Goal: Task Accomplishment & Management: Manage account settings

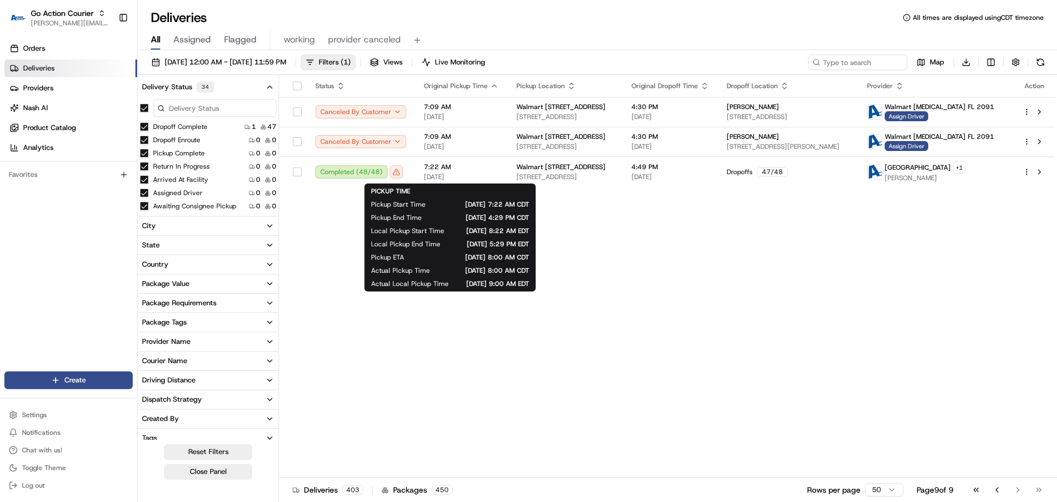
scroll to position [55, 0]
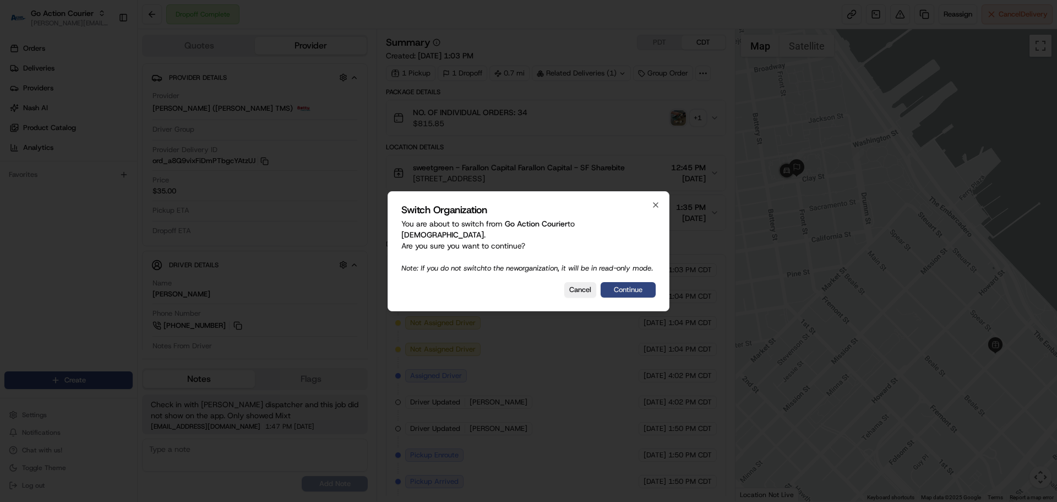
click at [619, 287] on button "Continue" at bounding box center [628, 289] width 55 height 15
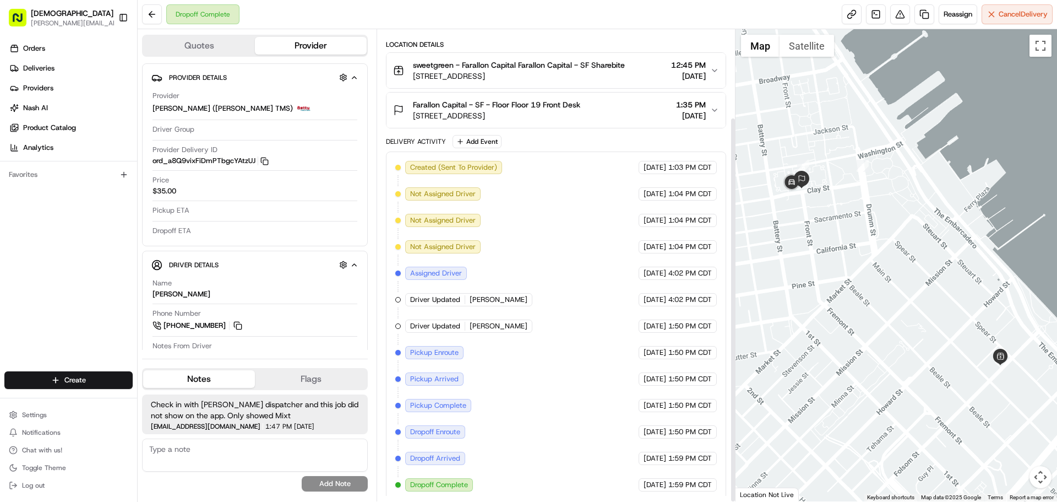
scroll to position [107, 0]
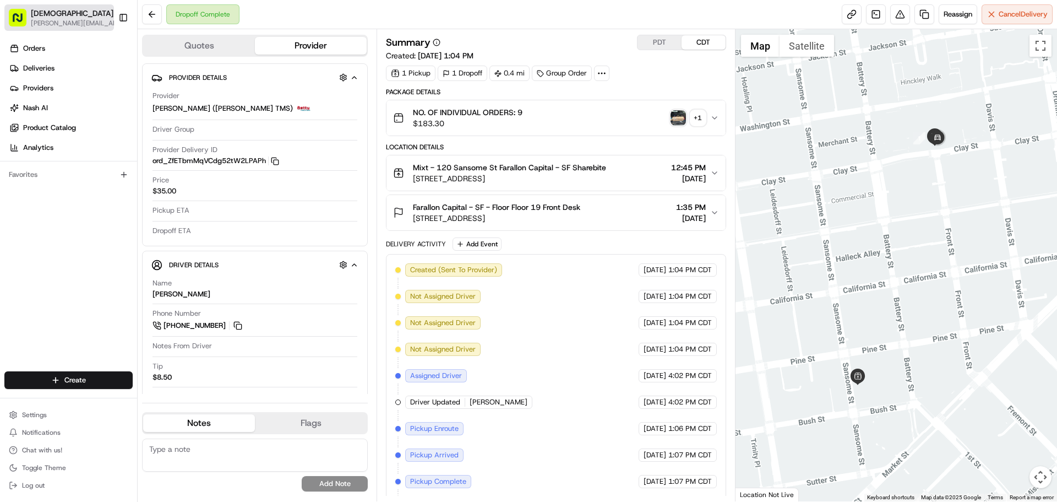
click at [67, 24] on span "[PERSON_NAME][EMAIL_ADDRESS][DOMAIN_NAME]" at bounding box center [78, 23] width 95 height 9
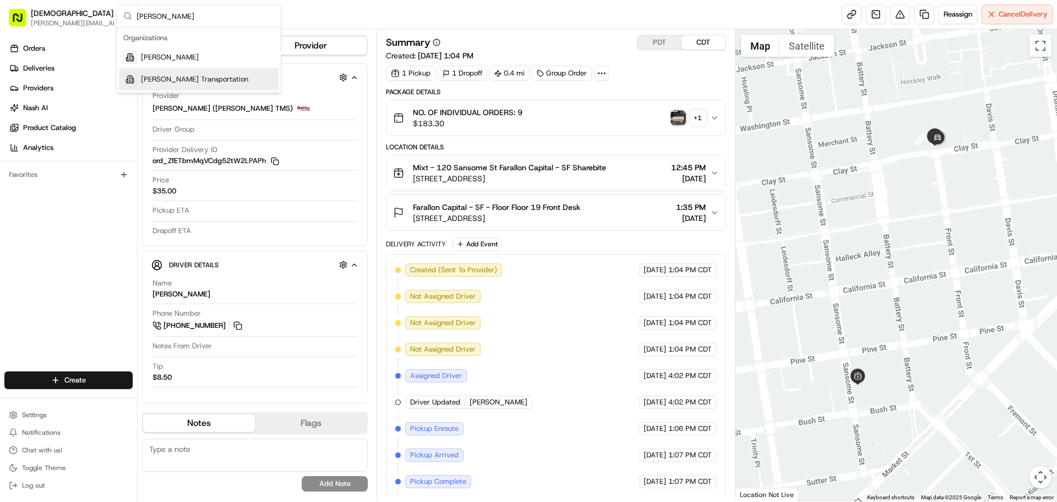
type input "[PERSON_NAME]"
click at [165, 87] on div "[PERSON_NAME] Transportation" at bounding box center [199, 79] width 160 height 22
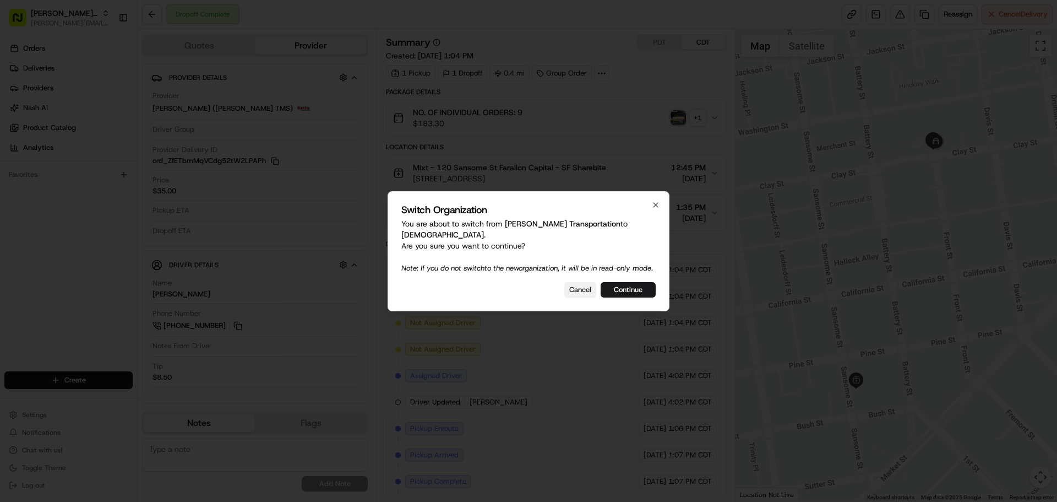
click at [586, 292] on button "Cancel" at bounding box center [580, 289] width 32 height 15
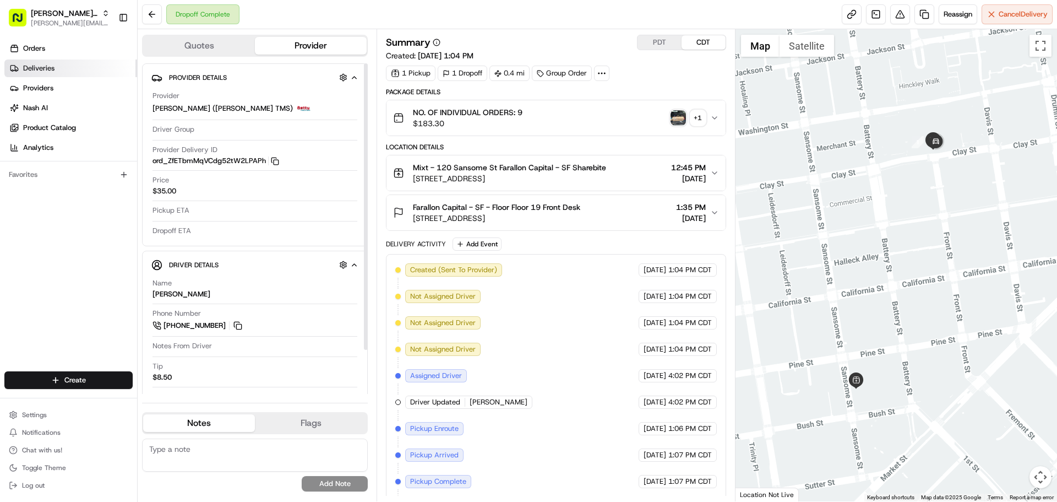
click at [60, 69] on link "Deliveries" at bounding box center [70, 68] width 133 height 18
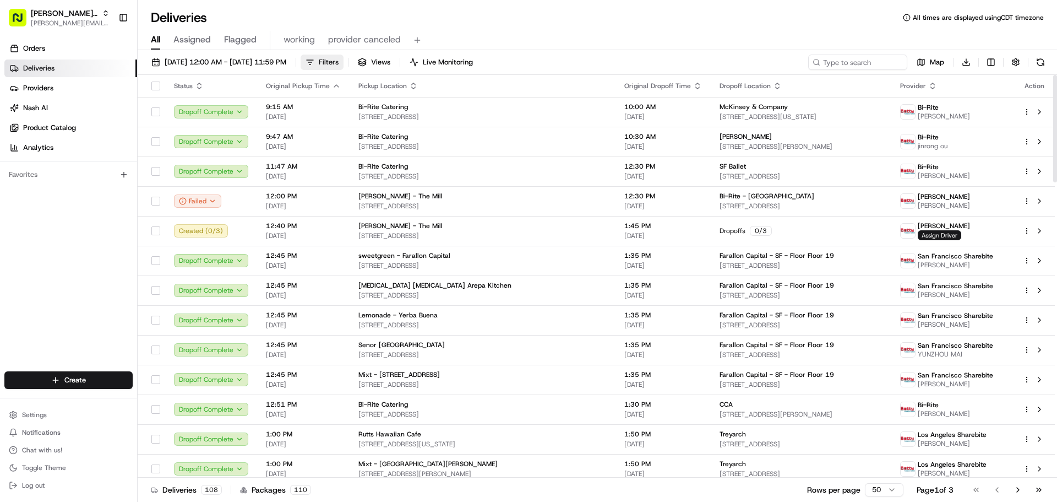
click at [368, 69] on div "[DATE] 12:00 AM - [DATE] 11:59 PM Filters Views Live Monitoring Map Download" at bounding box center [597, 65] width 919 height 20
click at [339, 63] on span "Filters" at bounding box center [329, 62] width 20 height 10
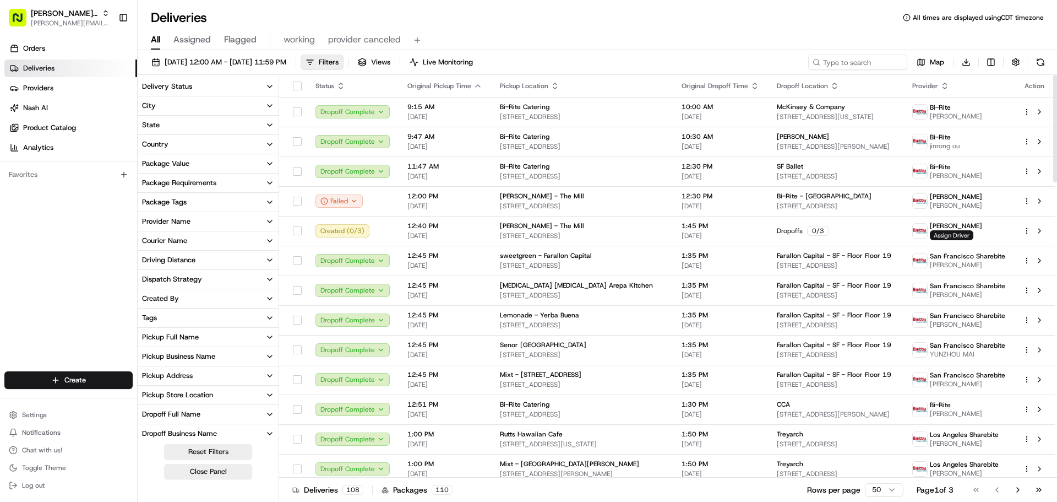
click at [177, 264] on div "Driving Distance" at bounding box center [168, 260] width 53 height 10
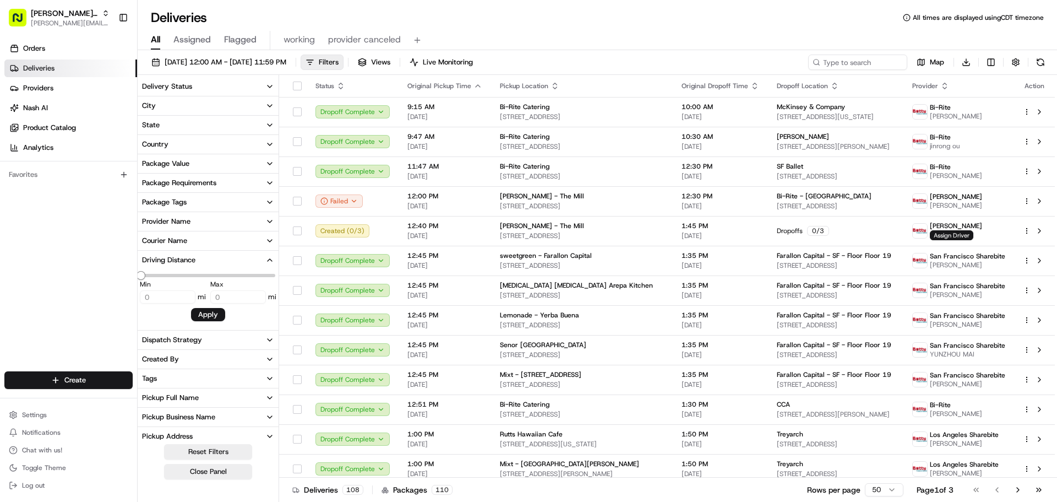
type input "14.21"
click at [179, 259] on div "Driving Distance" at bounding box center [168, 260] width 53 height 10
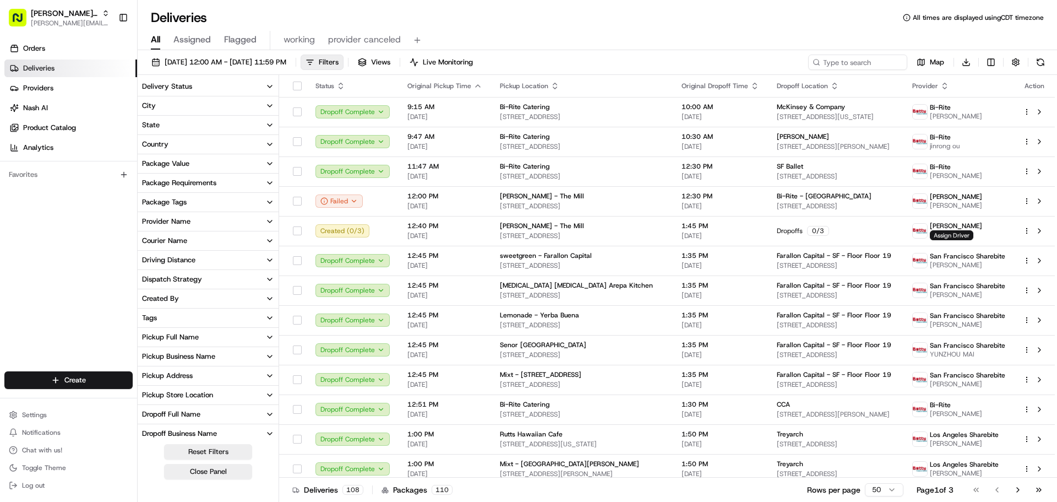
click at [173, 238] on div "Courier Name" at bounding box center [164, 241] width 45 height 10
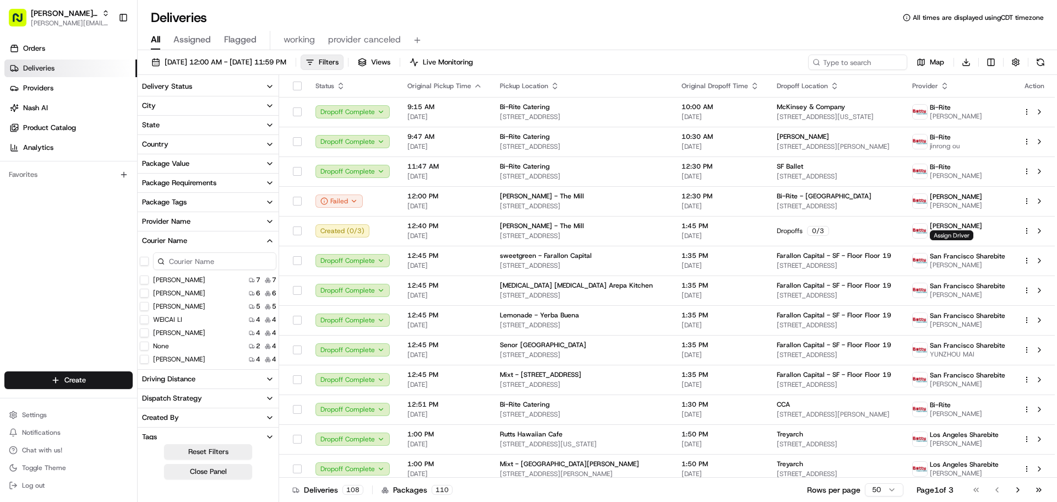
click at [192, 262] on input at bounding box center [214, 261] width 123 height 18
type input "q"
click at [146, 319] on ZHANG "[PERSON_NAME]" at bounding box center [144, 319] width 9 height 9
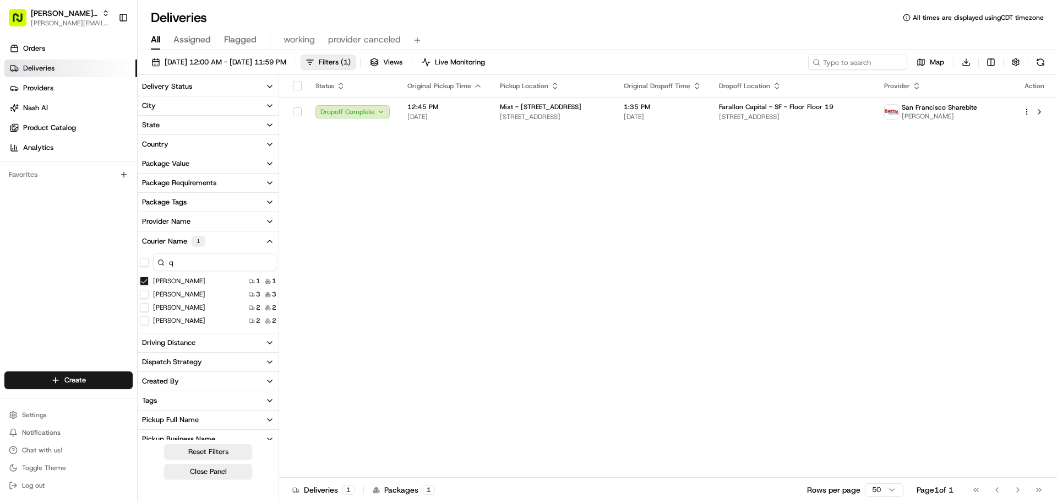
click at [181, 263] on input "q" at bounding box center [214, 262] width 123 height 18
type input "b"
click at [145, 292] on Guo "[PERSON_NAME]" at bounding box center [144, 294] width 9 height 9
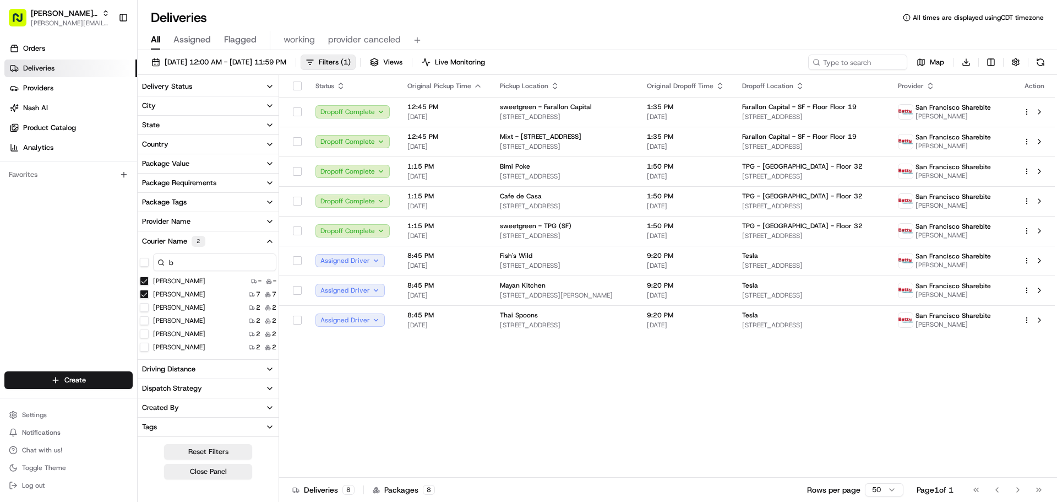
click at [726, 356] on div "Status Original Pickup Time Pickup Location Original Dropoff Time Dropoff Locat…" at bounding box center [667, 276] width 776 height 402
click at [1037, 111] on button at bounding box center [1039, 111] width 13 height 13
click at [1038, 140] on button at bounding box center [1039, 141] width 13 height 13
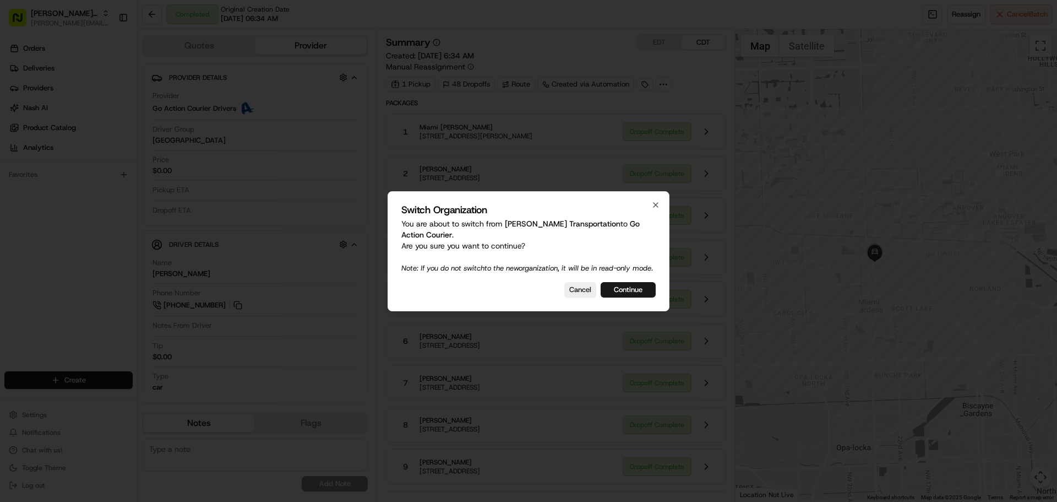
drag, startPoint x: 105, startPoint y: 2, endPoint x: 67, endPoint y: 102, distance: 107.7
click at [67, 102] on div at bounding box center [528, 251] width 1057 height 502
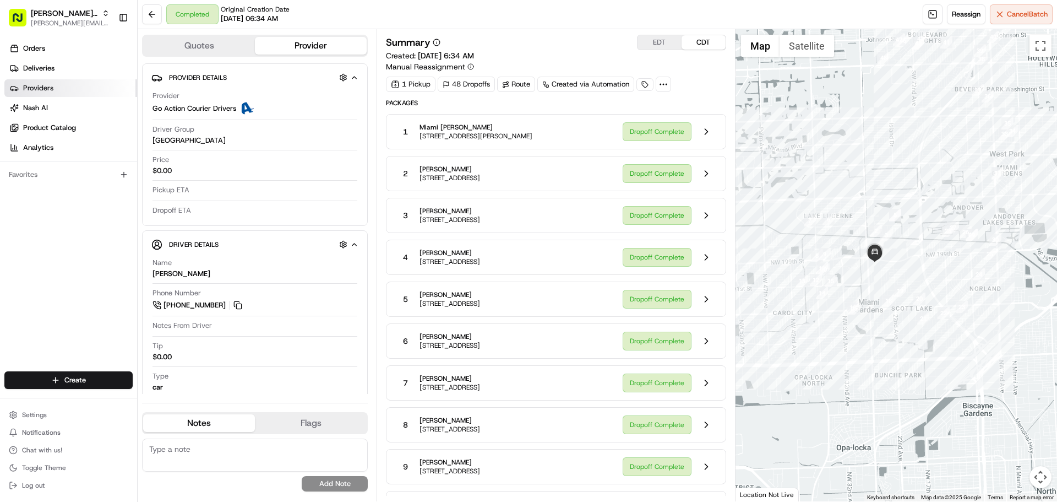
click at [47, 88] on span "Providers" at bounding box center [38, 88] width 30 height 10
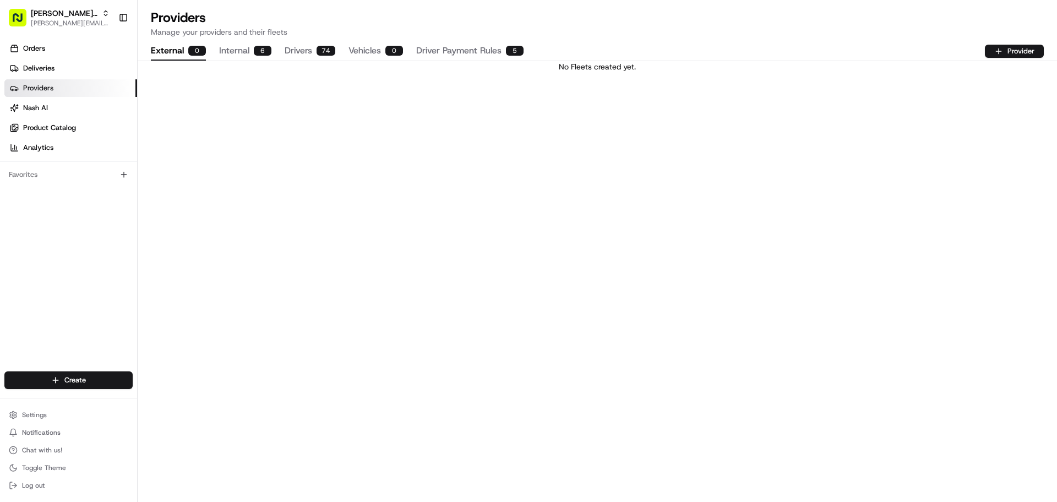
click at [292, 51] on button "Drivers 74" at bounding box center [310, 51] width 51 height 19
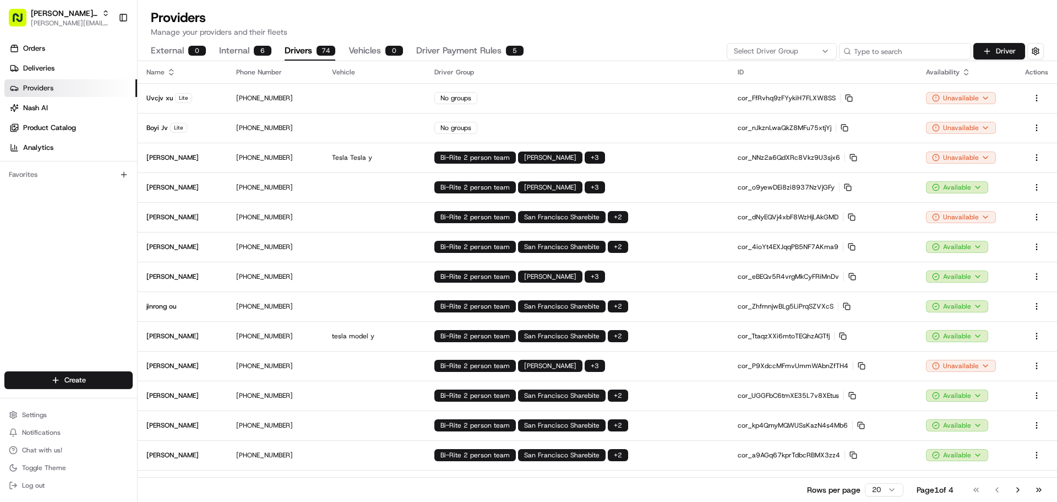
click at [903, 47] on input at bounding box center [905, 51] width 132 height 17
click at [905, 50] on input at bounding box center [905, 51] width 132 height 17
paste input "QIUANA"
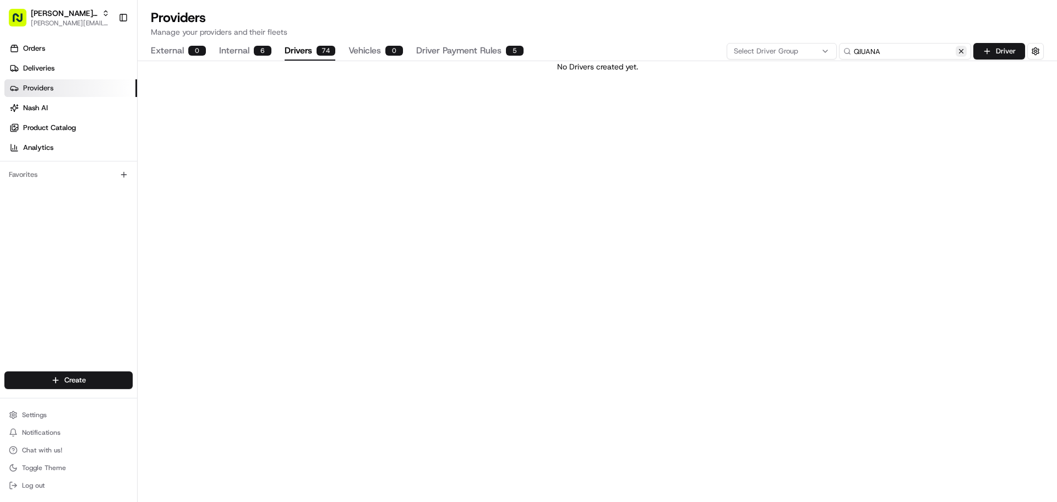
type input "QIUANA"
click at [966, 52] on button at bounding box center [961, 51] width 11 height 11
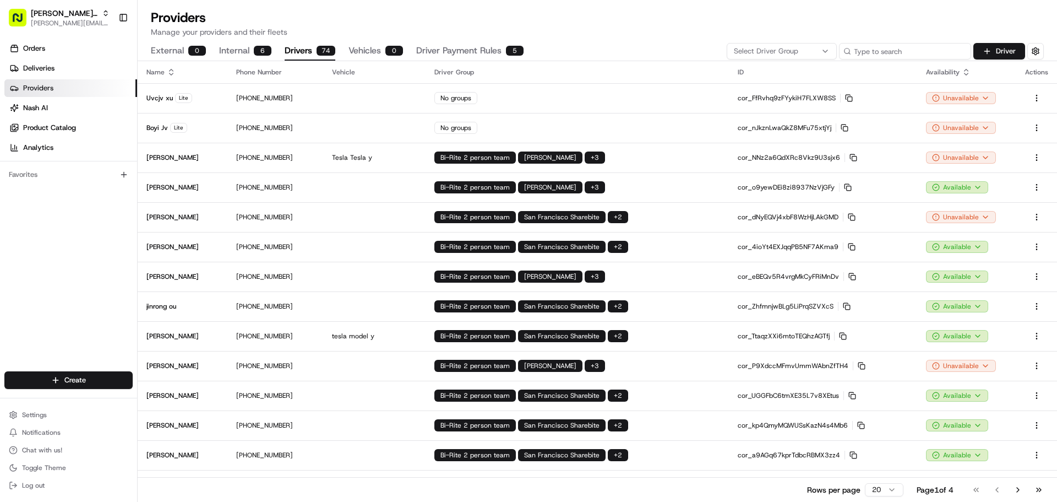
click at [910, 51] on input at bounding box center [905, 51] width 132 height 17
type input "Benny"
click at [891, 56] on input at bounding box center [905, 51] width 132 height 17
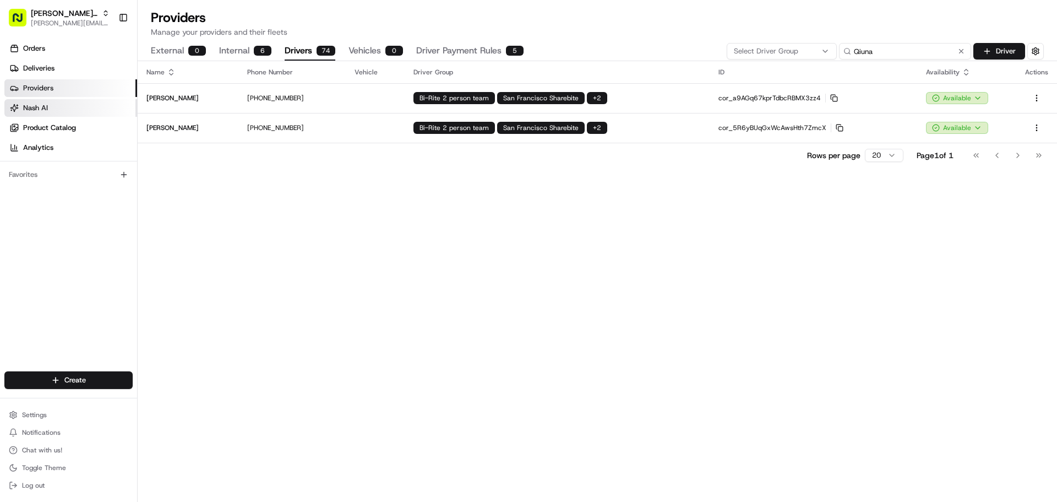
type input "Qiuna"
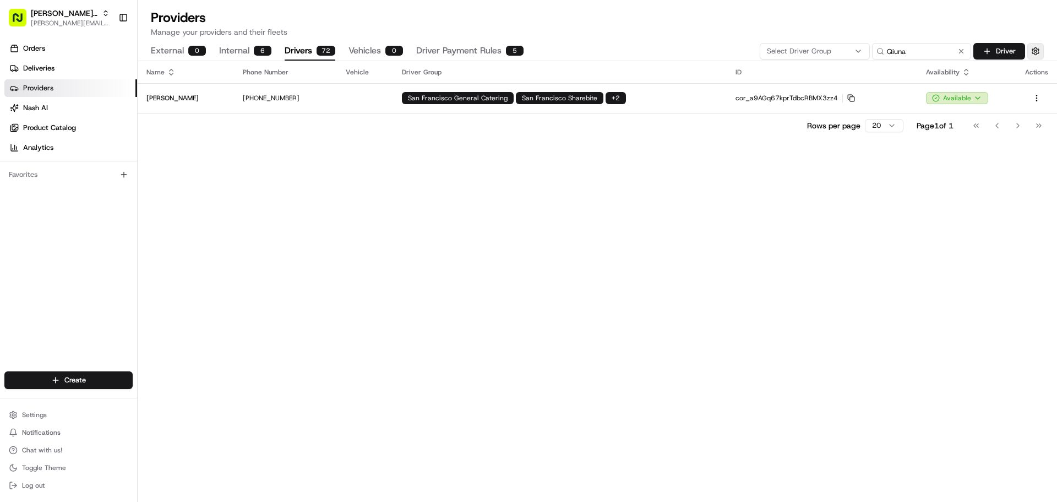
click at [1033, 54] on button "button" at bounding box center [1035, 51] width 17 height 17
click at [1036, 72] on button "button" at bounding box center [1041, 74] width 20 height 11
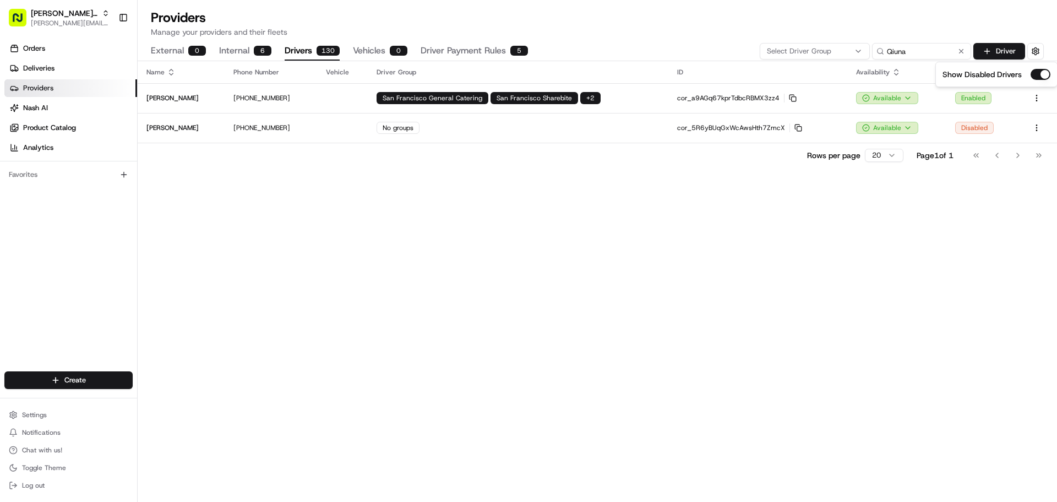
click at [571, 231] on div "Name Phone Number Vehicle Driver Group ID Availability Enabled Actions QIUNA ZH…" at bounding box center [597, 281] width 919 height 440
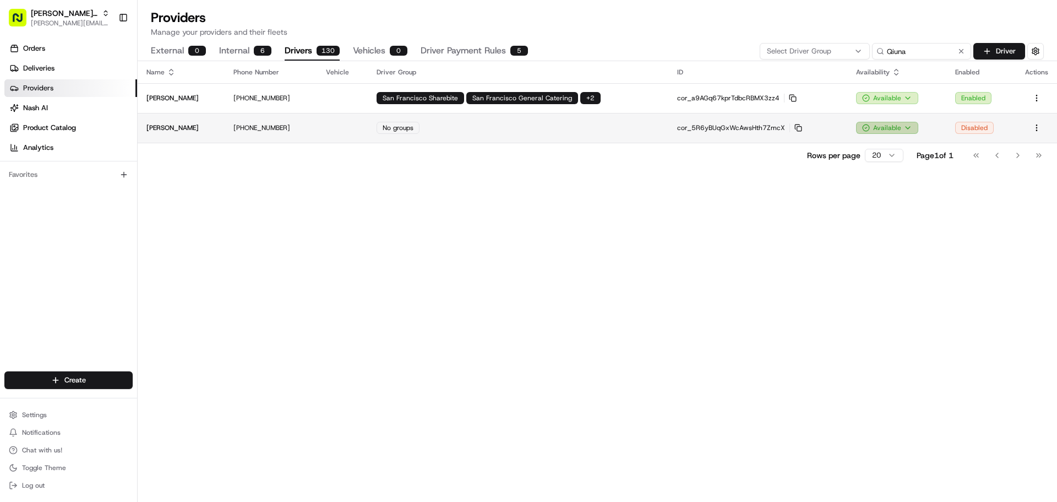
click at [901, 128] on html "Betty Transportation jeff@usenash.com Toggle Sidebar Orders Deliveries Provider…" at bounding box center [528, 251] width 1057 height 502
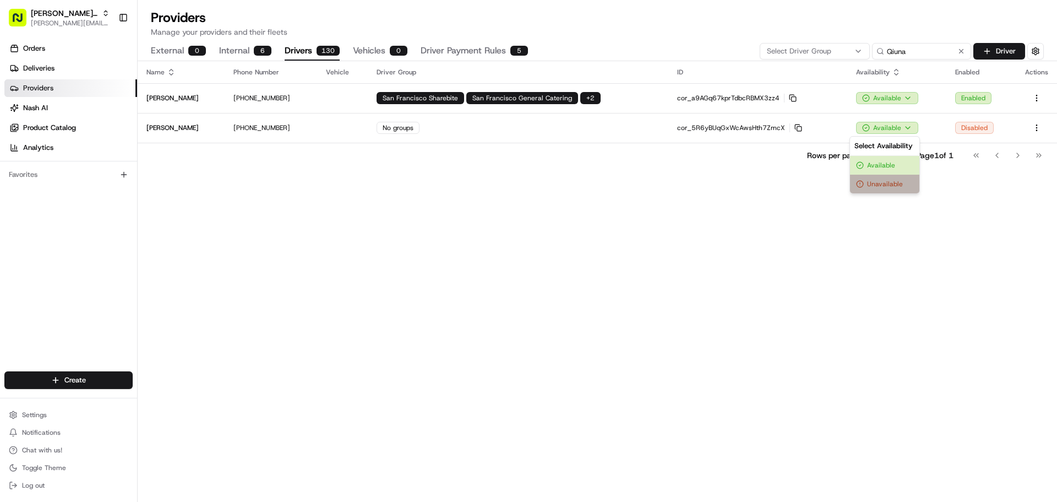
click at [889, 191] on div "Unavailable" at bounding box center [884, 184] width 69 height 19
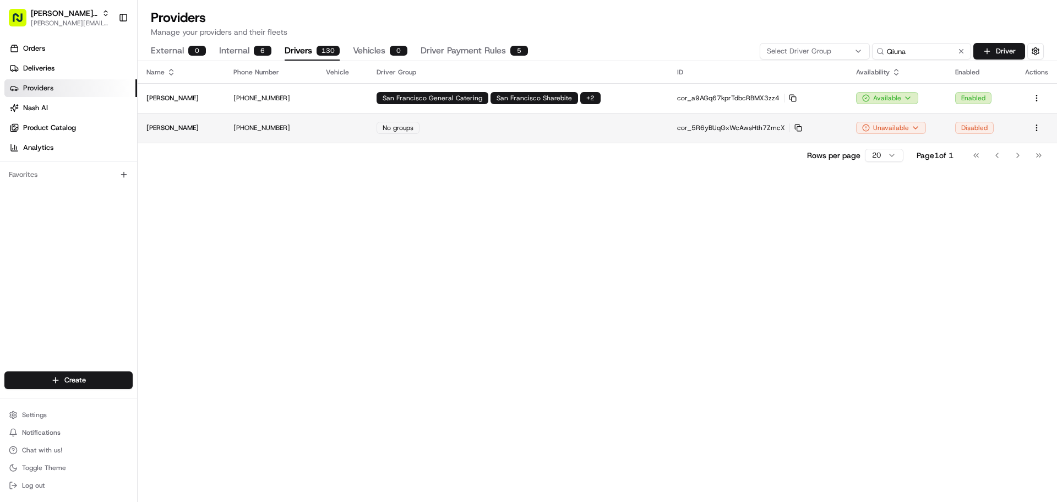
click at [455, 128] on td "No groups" at bounding box center [518, 128] width 301 height 30
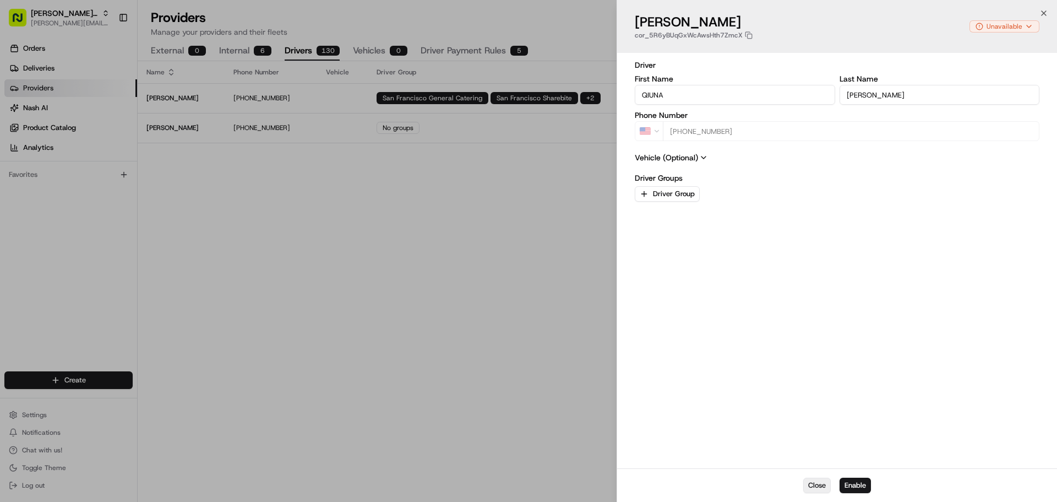
click at [814, 486] on button "Close" at bounding box center [817, 484] width 28 height 15
type input "+1"
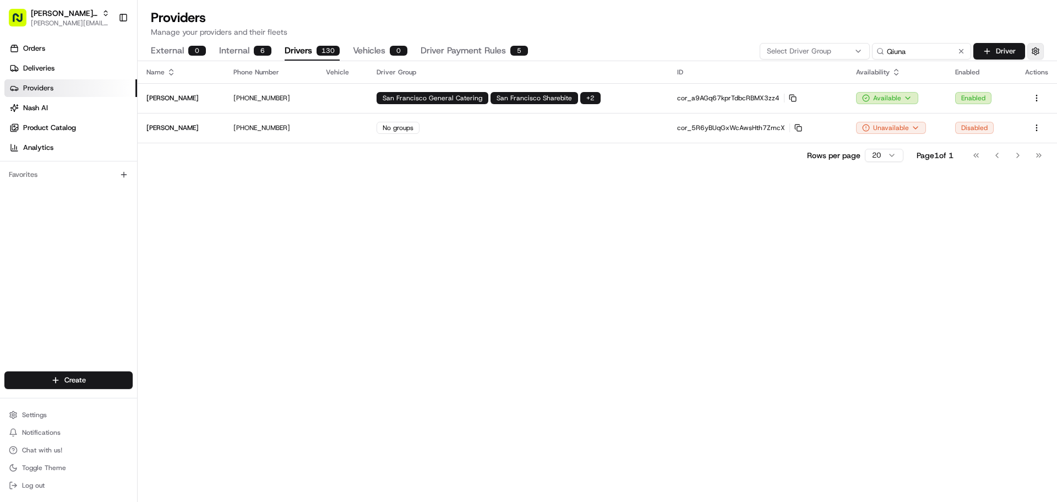
click at [1035, 52] on button "button" at bounding box center [1035, 51] width 17 height 17
click at [1043, 73] on button "button" at bounding box center [1041, 74] width 20 height 11
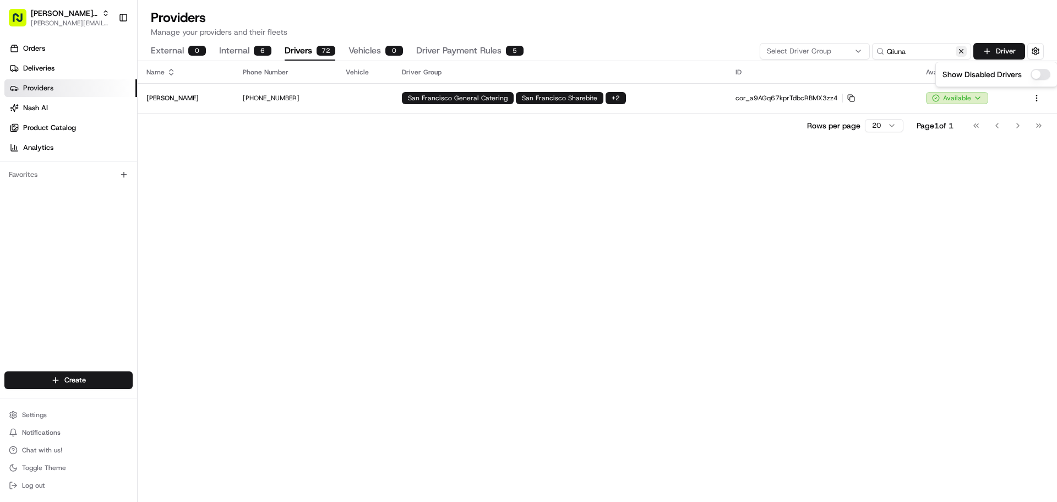
click at [960, 52] on button at bounding box center [961, 51] width 11 height 11
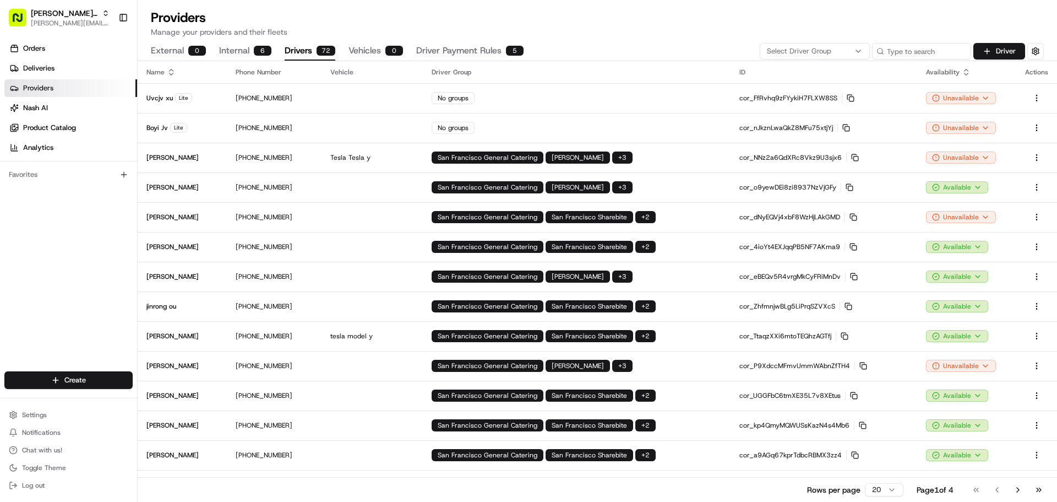
click at [673, 30] on p "Manage your providers and their fleets" at bounding box center [597, 31] width 893 height 11
click at [236, 52] on button "Internal 6" at bounding box center [245, 51] width 52 height 19
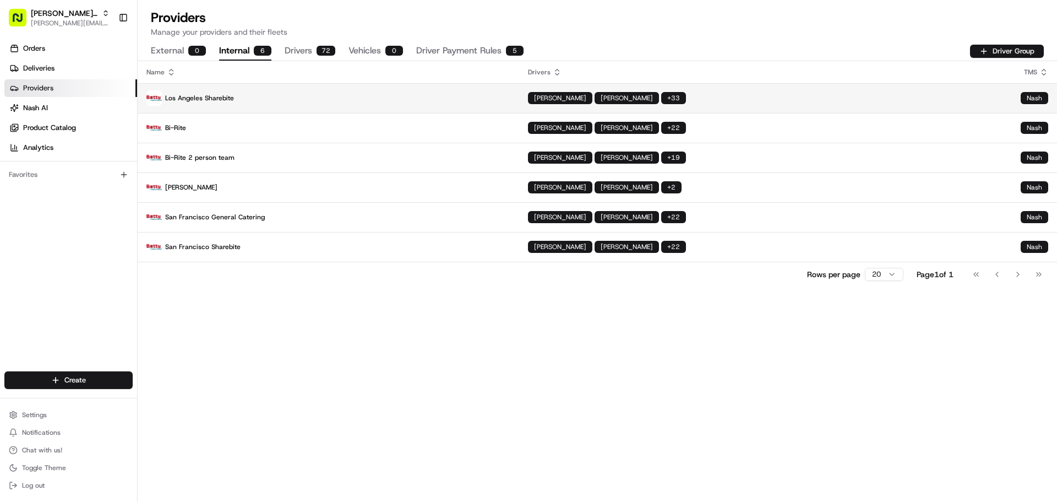
click at [372, 92] on p "Los Angeles Sharebite" at bounding box center [328, 97] width 364 height 15
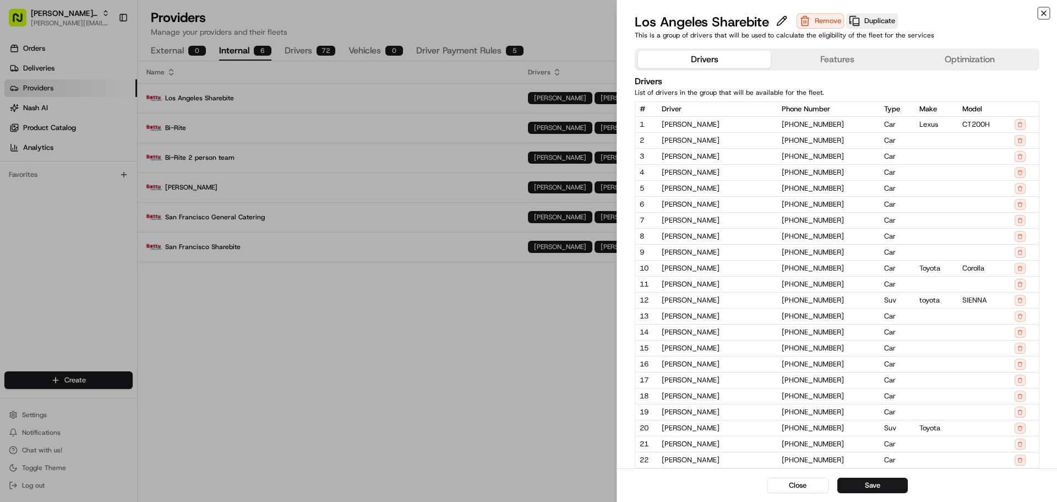
click at [1044, 17] on icon "button" at bounding box center [1044, 13] width 9 height 9
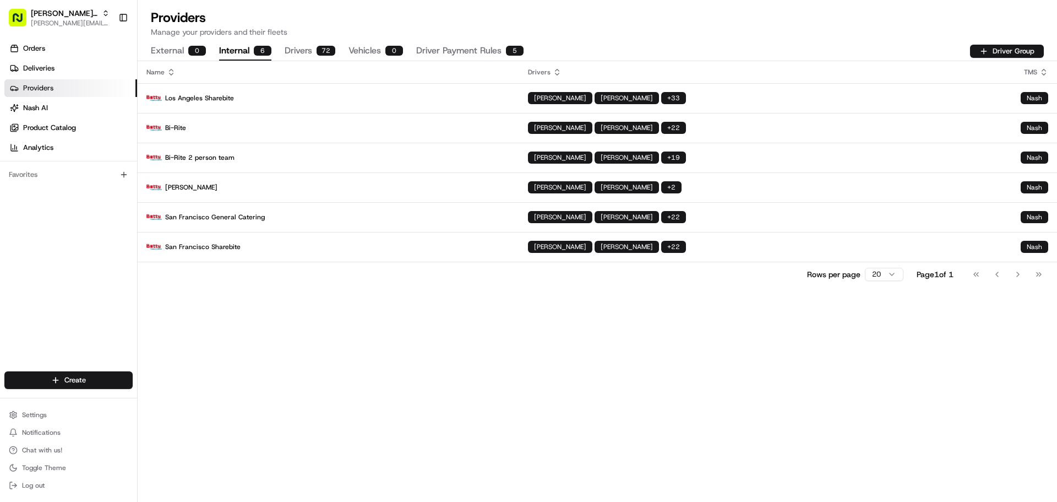
click at [425, 357] on div "Name Drivers TMS Los Angeles Sharebite CONGJIAN ZHANG SHAN ZHONG + 33 Nash Bi-R…" at bounding box center [597, 281] width 919 height 440
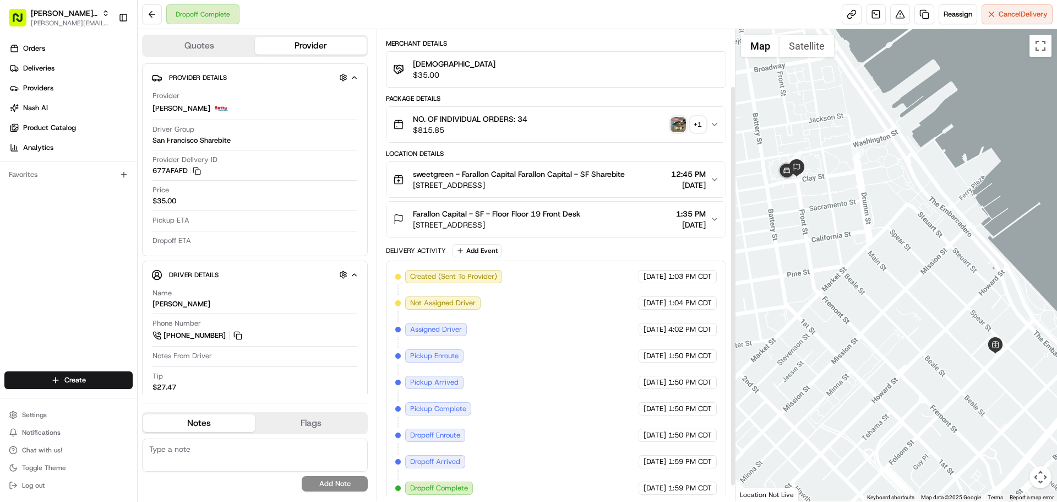
scroll to position [85, 0]
